Goal: Navigation & Orientation: Understand site structure

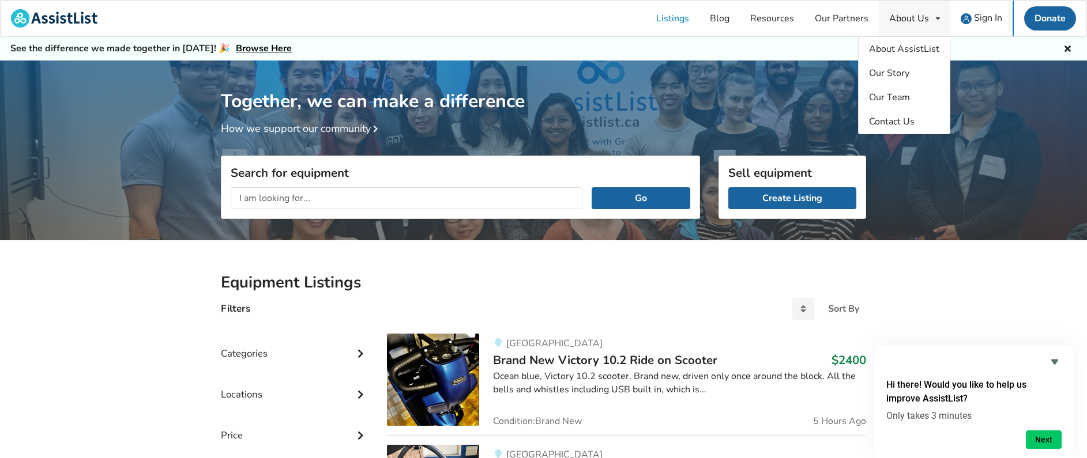
click at [904, 20] on div "About Us" at bounding box center [909, 18] width 40 height 9
click at [891, 78] on span "Our Story" at bounding box center [889, 73] width 40 height 13
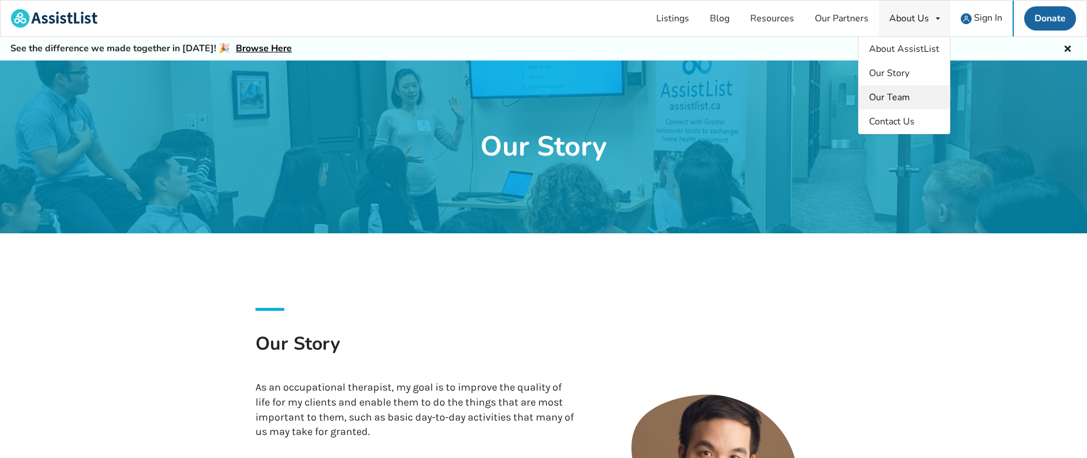
click at [902, 96] on span "Our Team" at bounding box center [889, 97] width 41 height 13
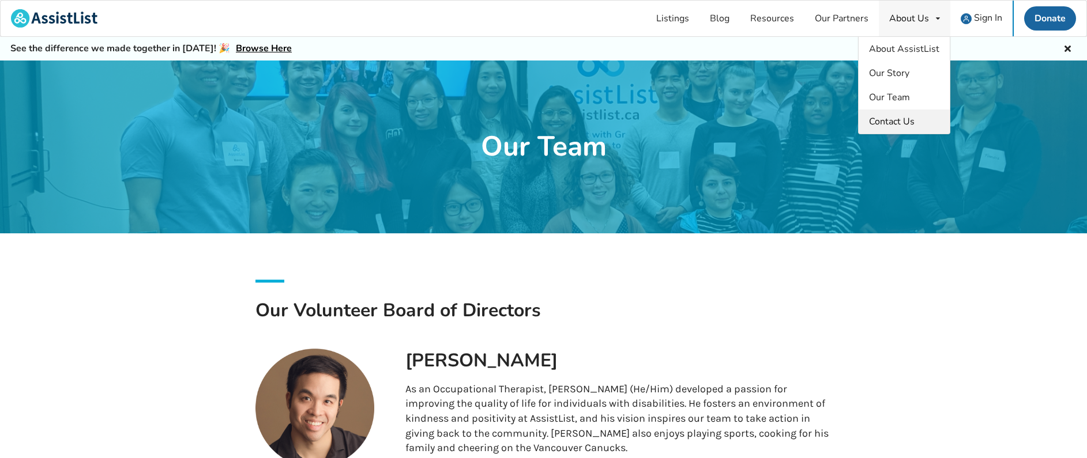
click at [897, 123] on span "Contact Us" at bounding box center [892, 121] width 46 height 13
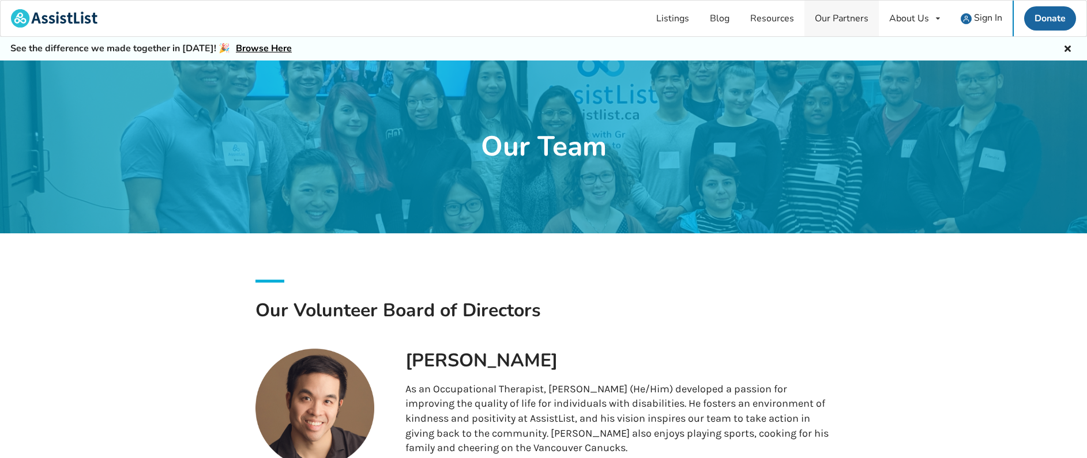
click at [827, 24] on link "Our Partners" at bounding box center [841, 19] width 74 height 36
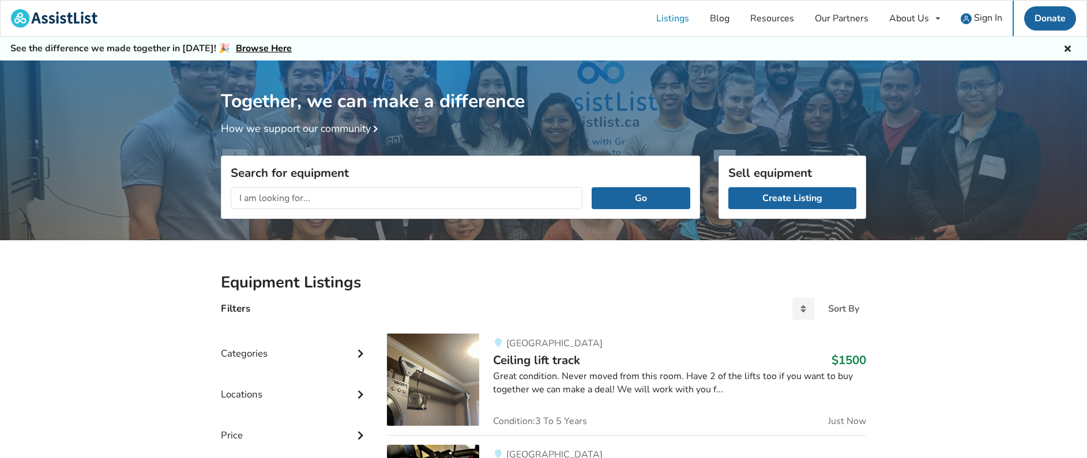
click at [355, 394] on icon at bounding box center [361, 394] width 12 height 10
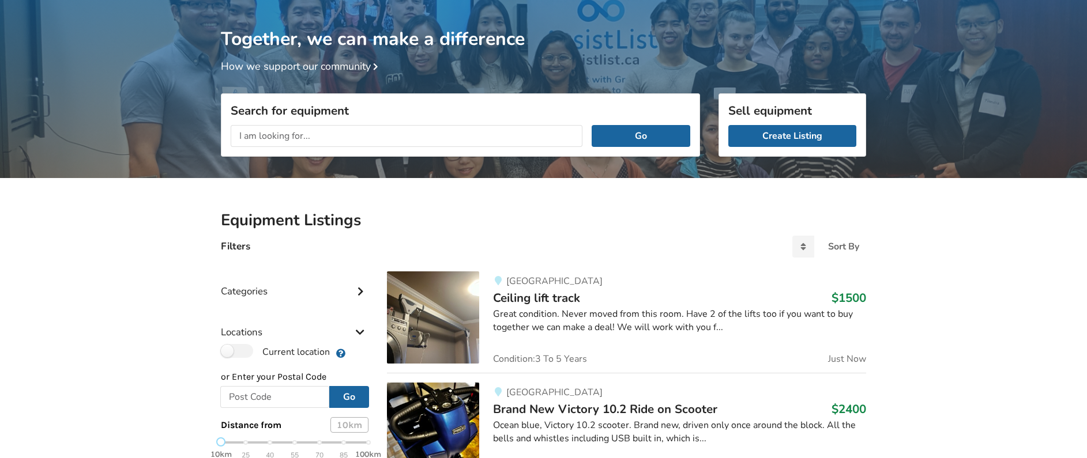
scroll to position [62, 0]
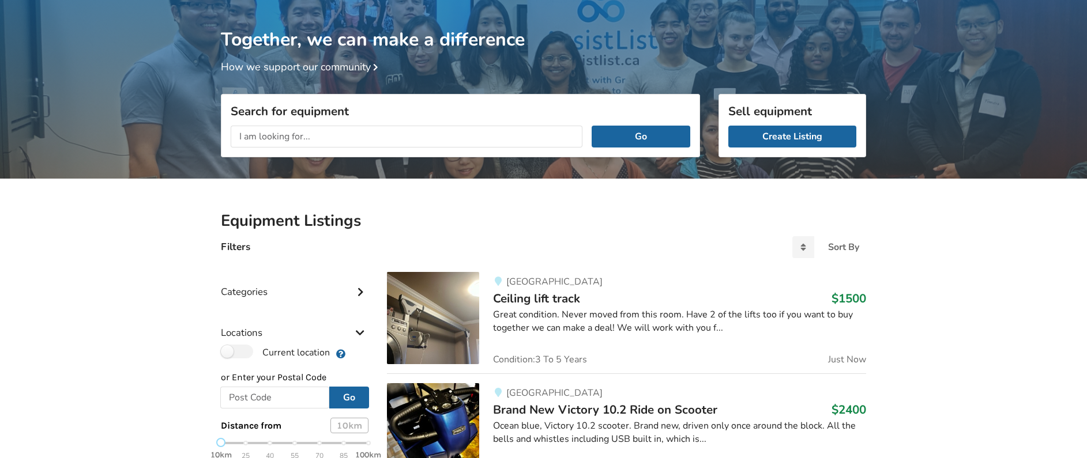
click at [287, 292] on div "Categories" at bounding box center [295, 283] width 148 height 41
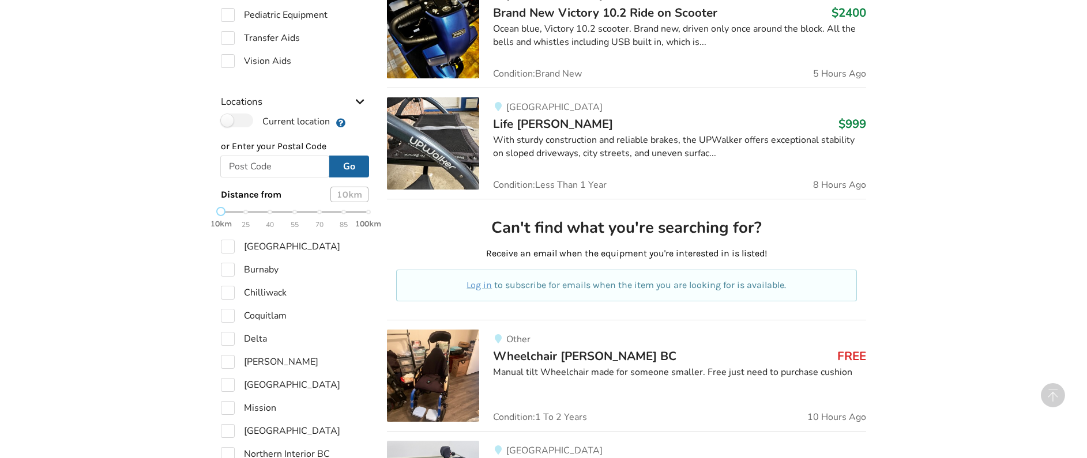
scroll to position [0, 0]
